Goal: Transaction & Acquisition: Purchase product/service

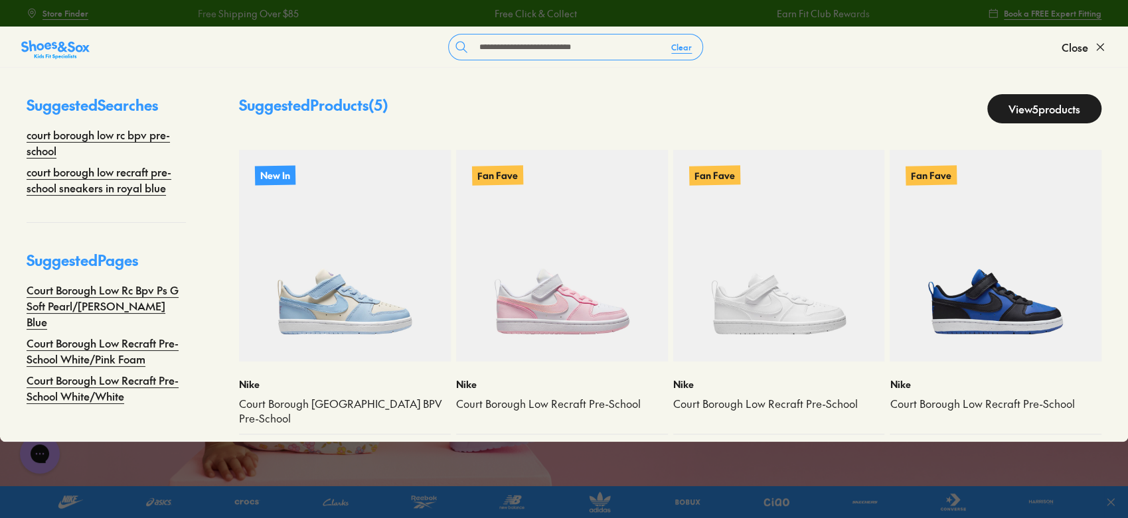
type input "**********"
click at [1080, 100] on link "View 5 products" at bounding box center [1044, 108] width 114 height 29
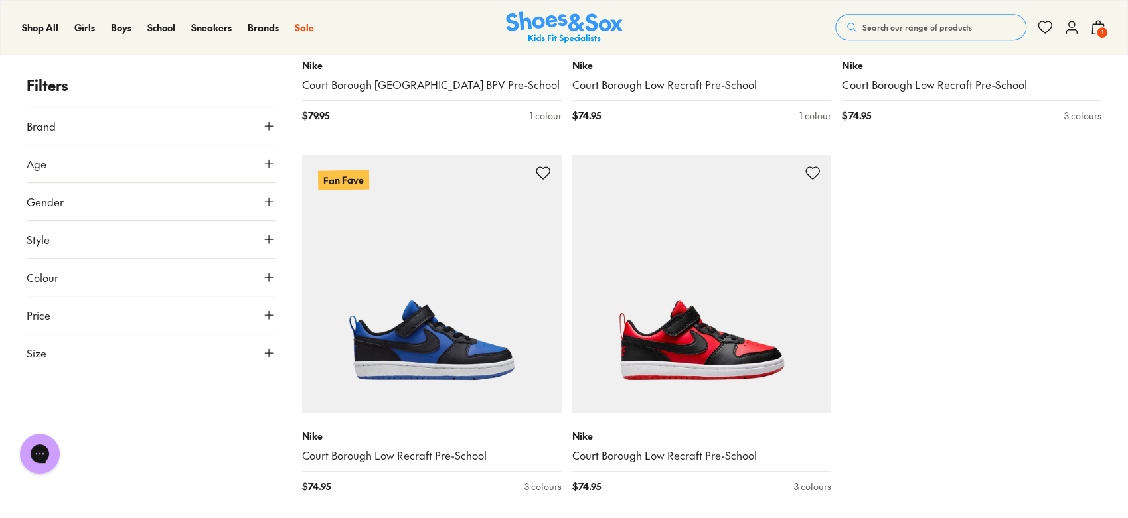
scroll to position [477, 0]
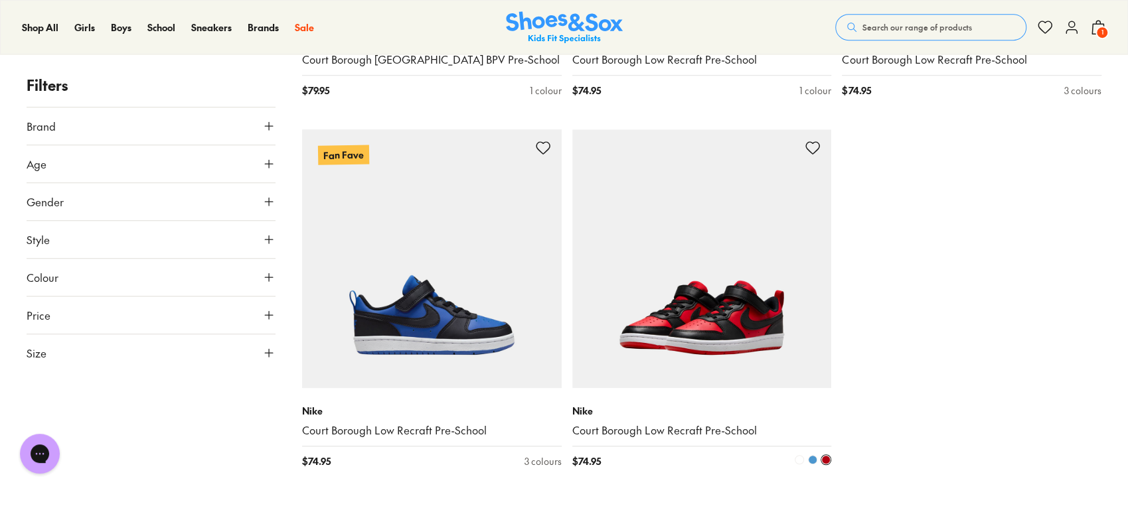
click at [745, 282] on img at bounding box center [702, 259] width 260 height 260
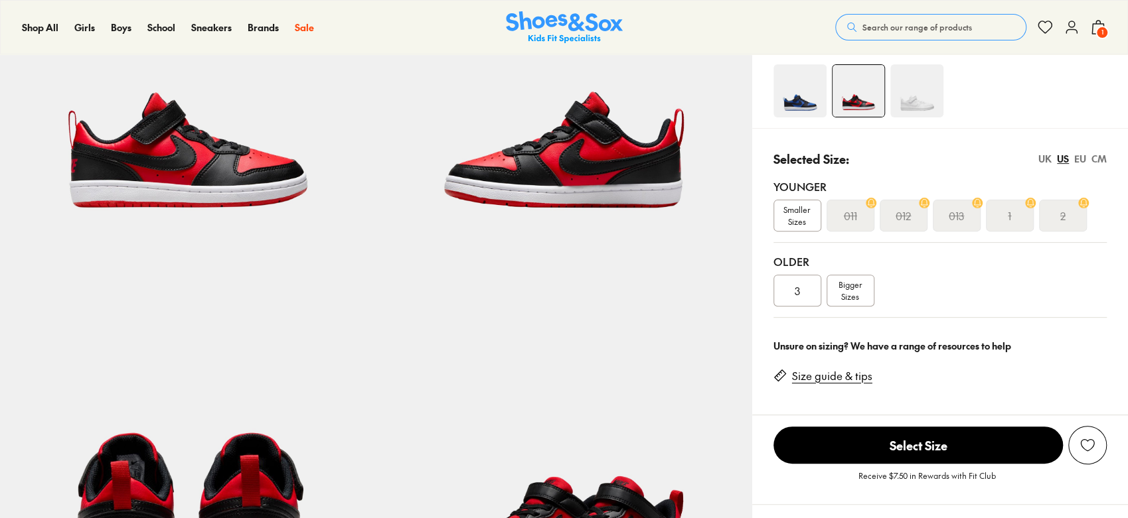
scroll to position [177, 0]
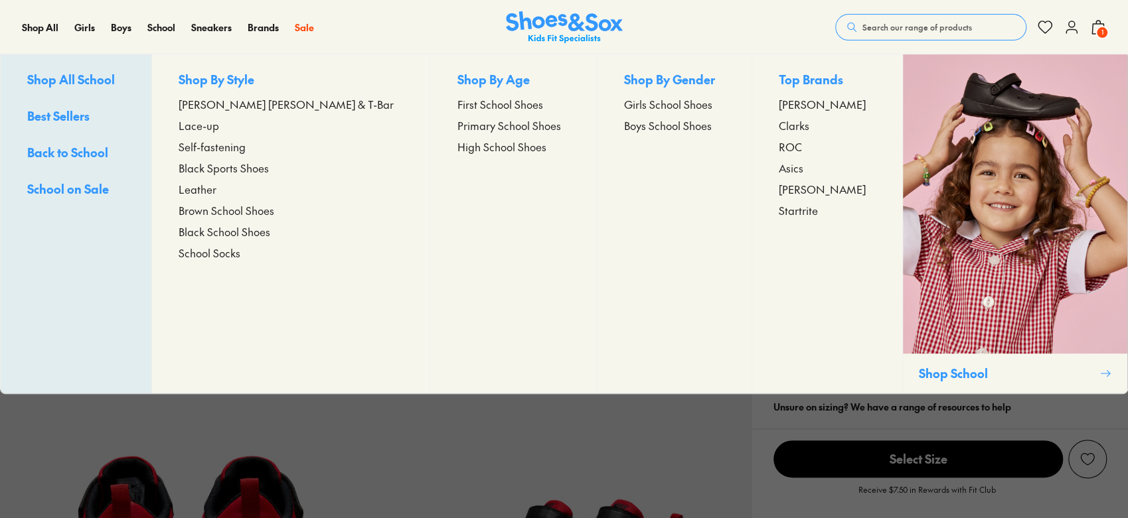
select select "*"
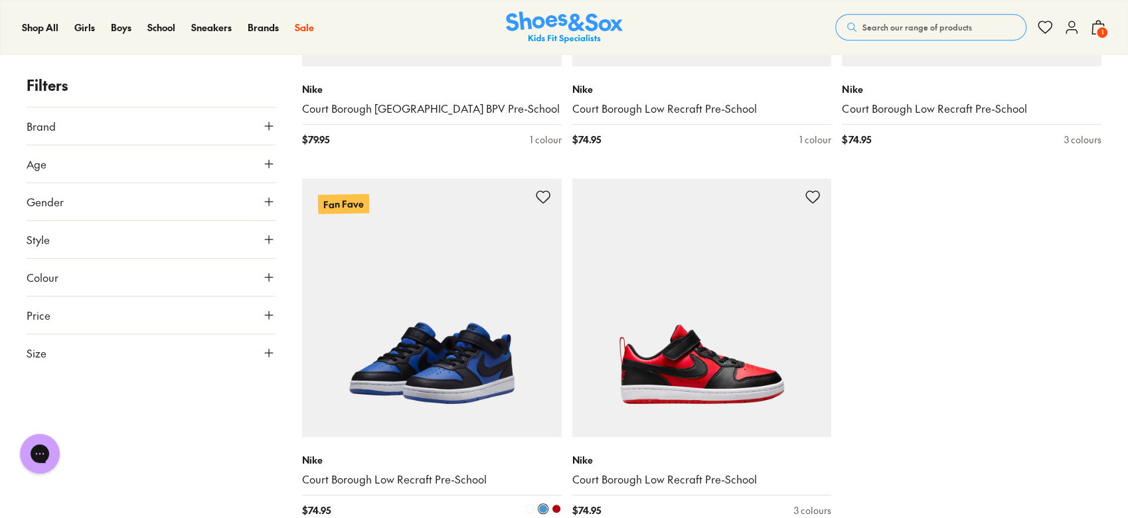
click at [490, 398] on img at bounding box center [432, 309] width 260 height 260
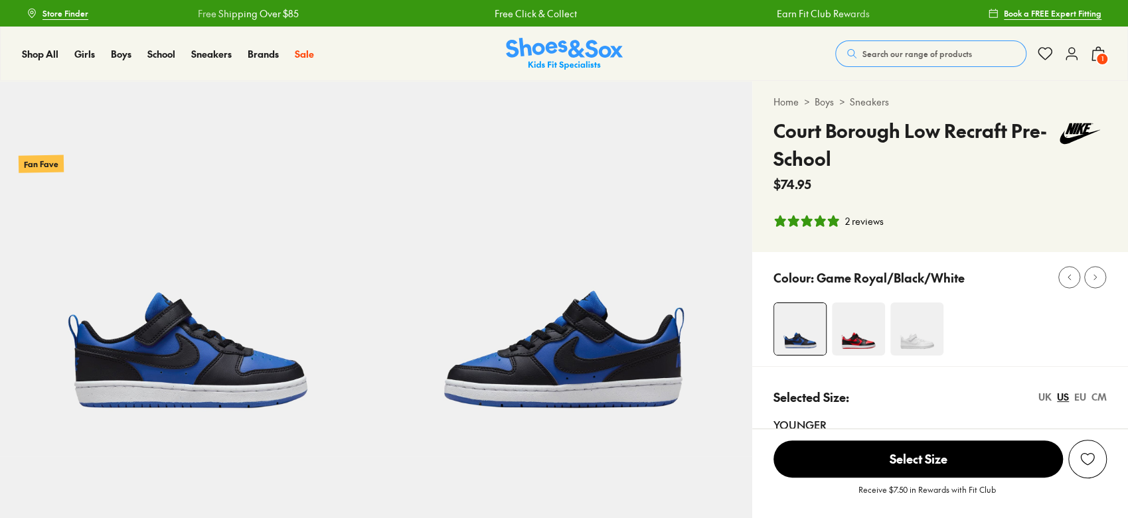
select select "*"
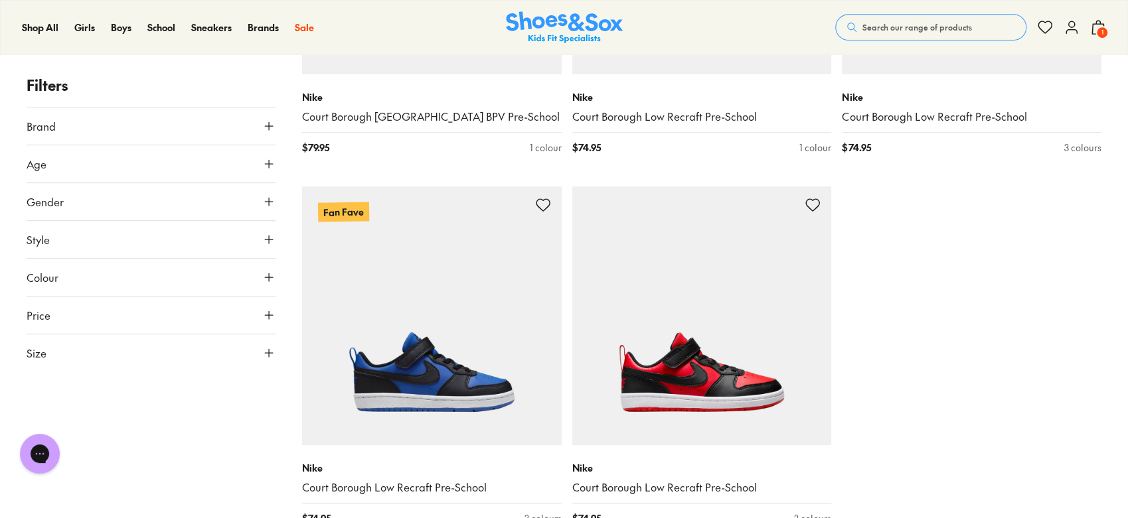
scroll to position [430, 0]
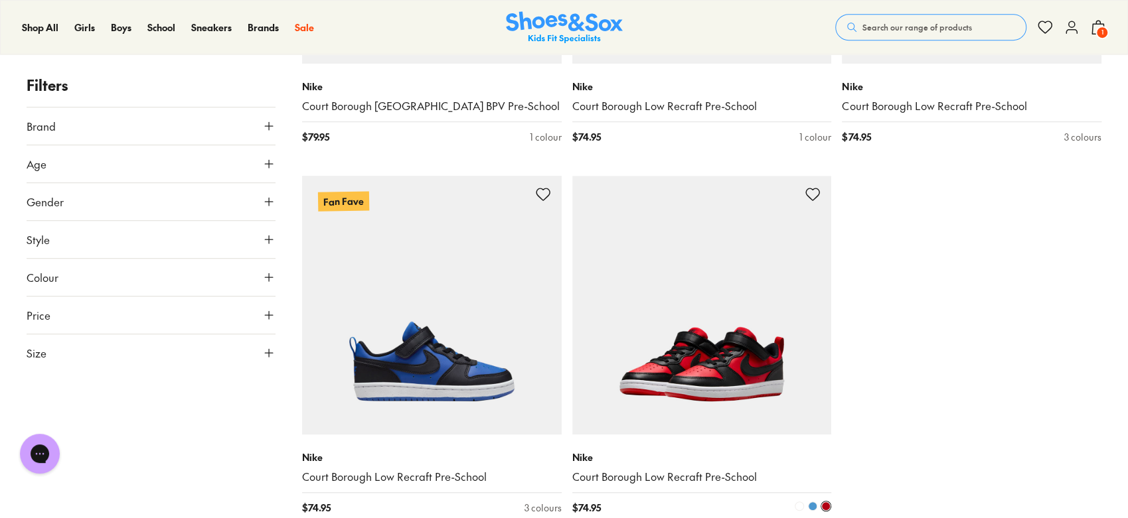
click at [764, 380] on img at bounding box center [702, 306] width 260 height 260
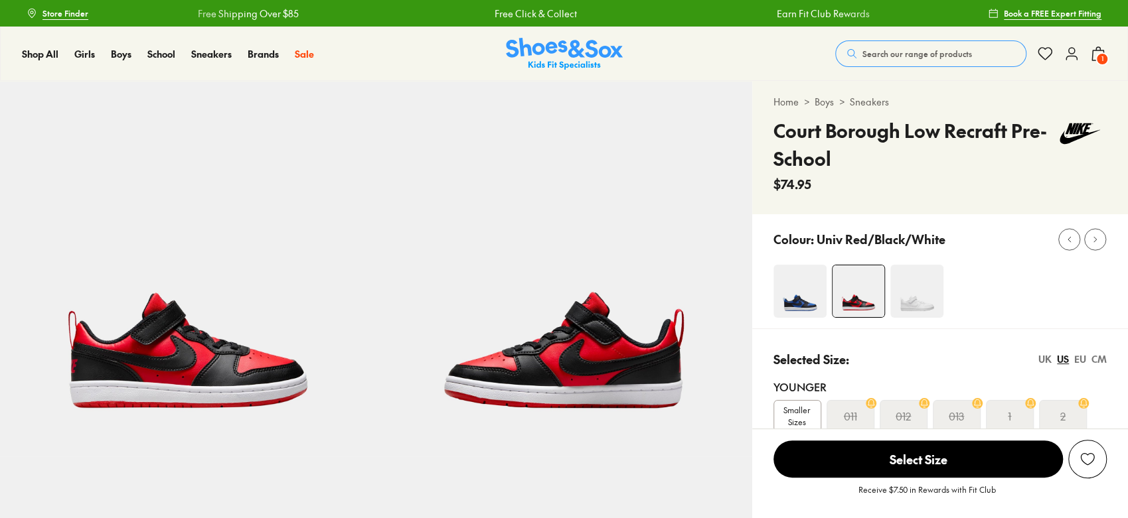
select select "*"
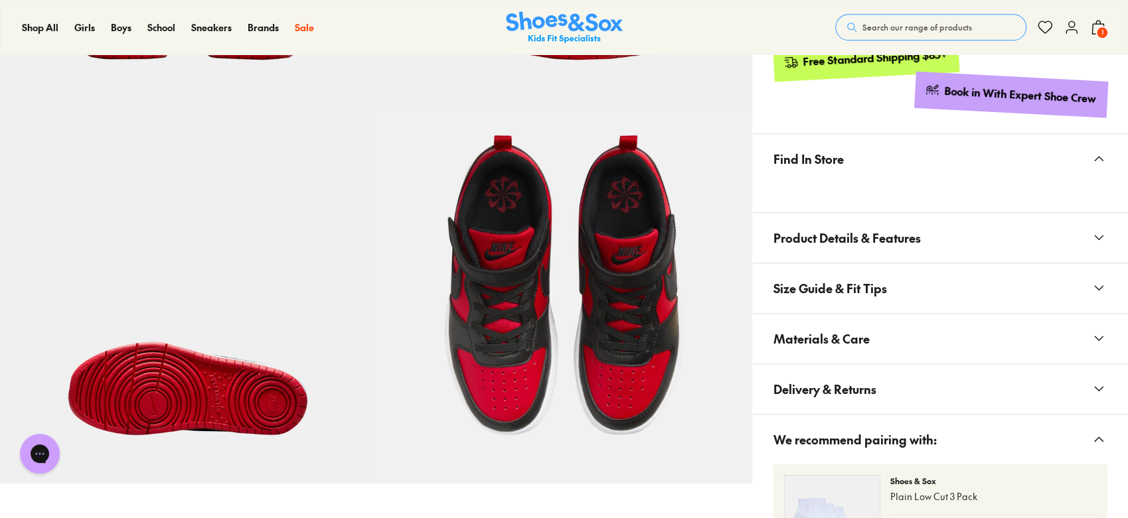
scroll to position [735, 0]
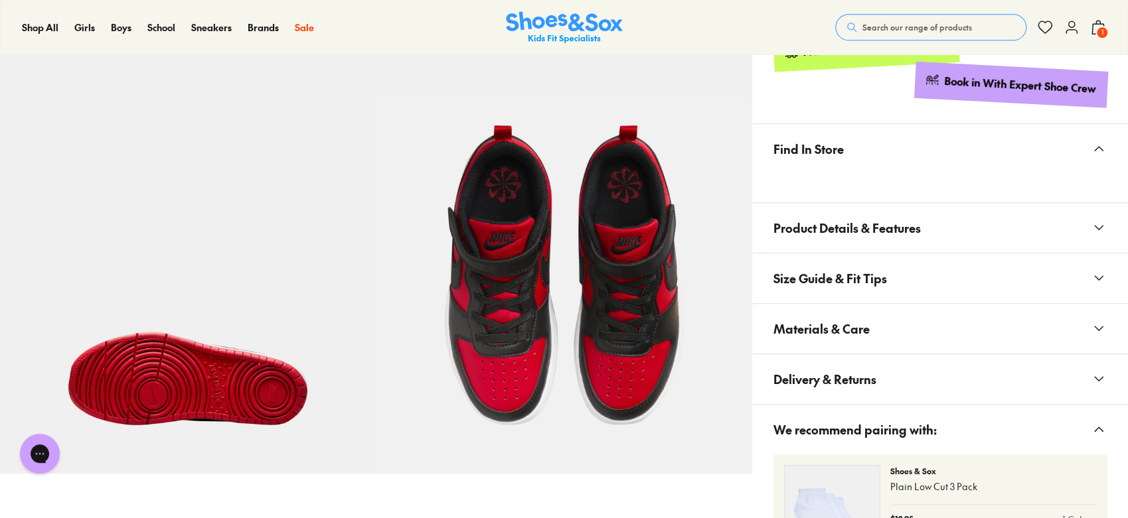
click at [820, 382] on span "Delivery & Returns" at bounding box center [824, 379] width 103 height 39
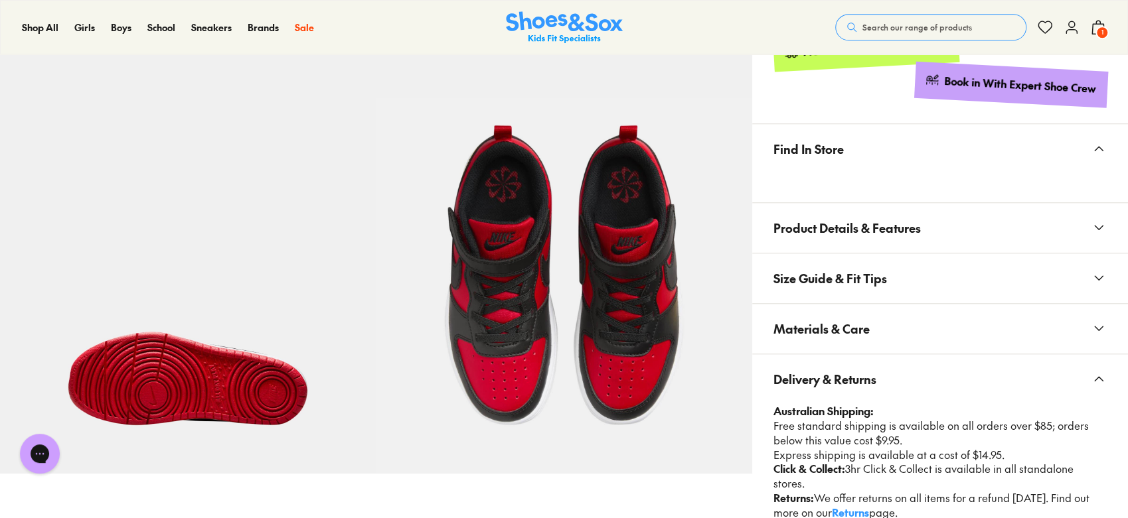
scroll to position [822, 0]
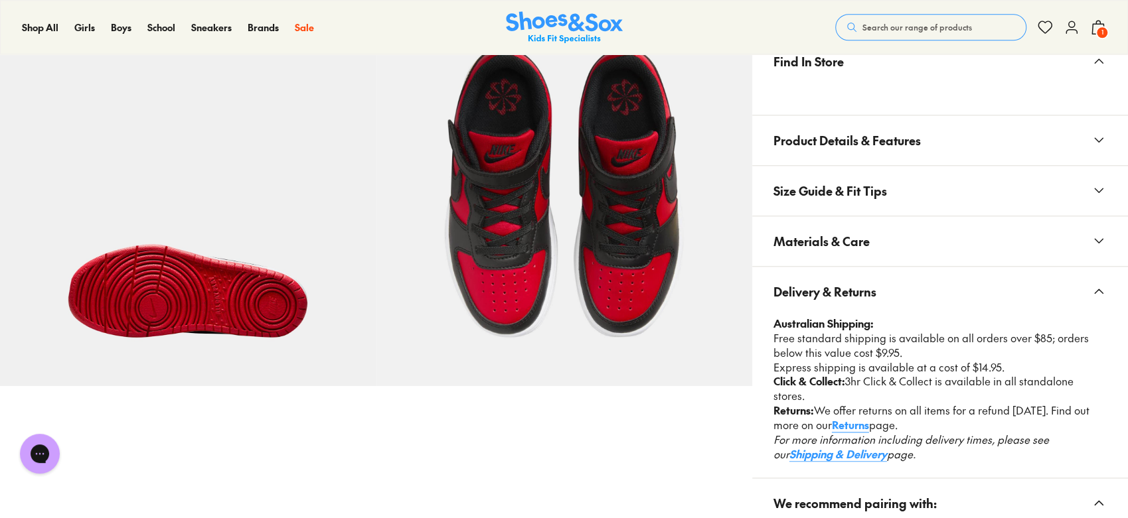
click at [916, 288] on button "Delivery & Returns" at bounding box center [940, 292] width 376 height 50
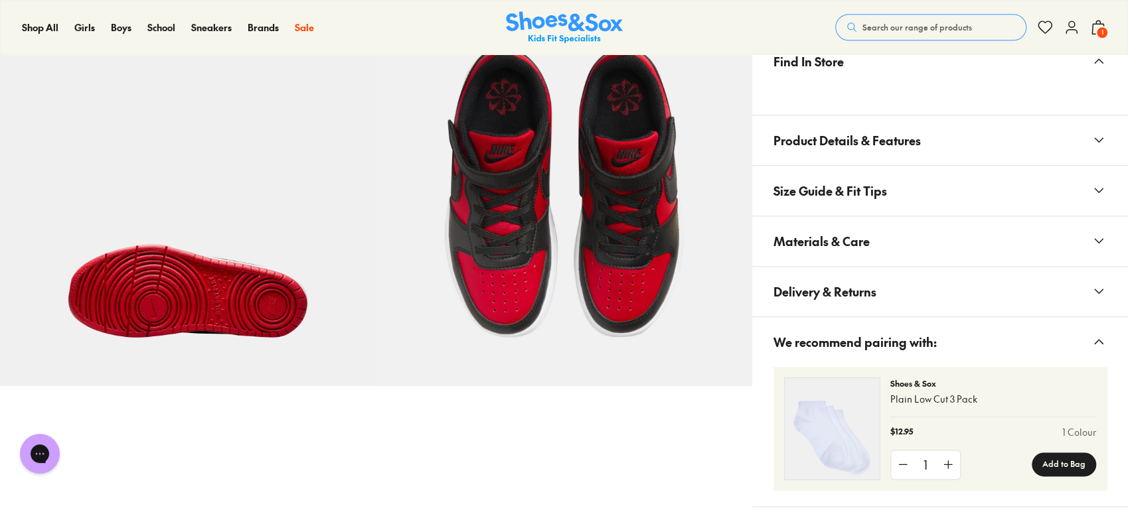
click at [914, 245] on button "Materials & Care" at bounding box center [940, 241] width 376 height 50
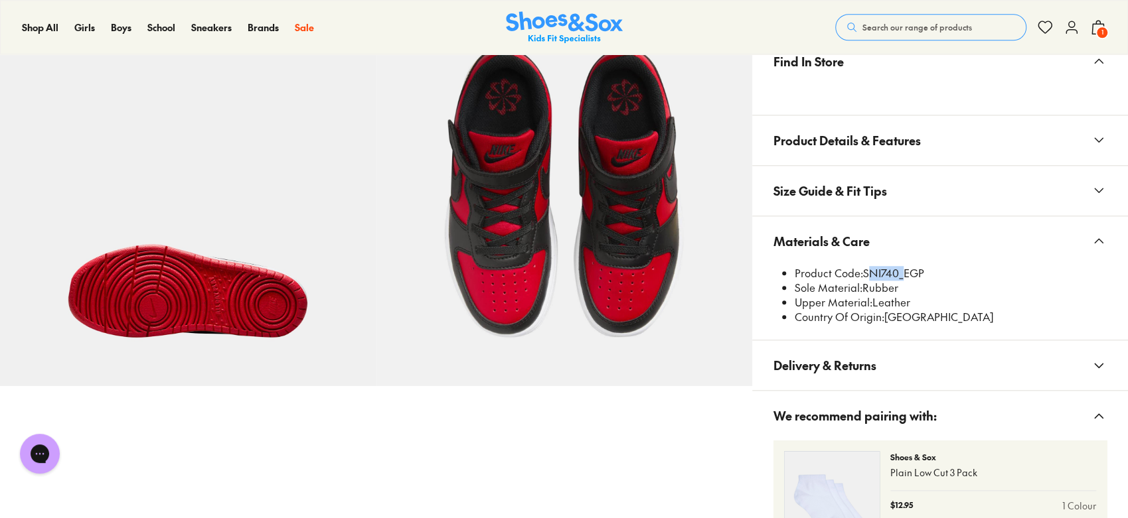
drag, startPoint x: 897, startPoint y: 271, endPoint x: 865, endPoint y: 276, distance: 32.2
click at [865, 276] on li "Product Code: SNI740_EGP" at bounding box center [950, 273] width 312 height 15
copy li "SNI740"
